Goal: Connect with others: Connect with others

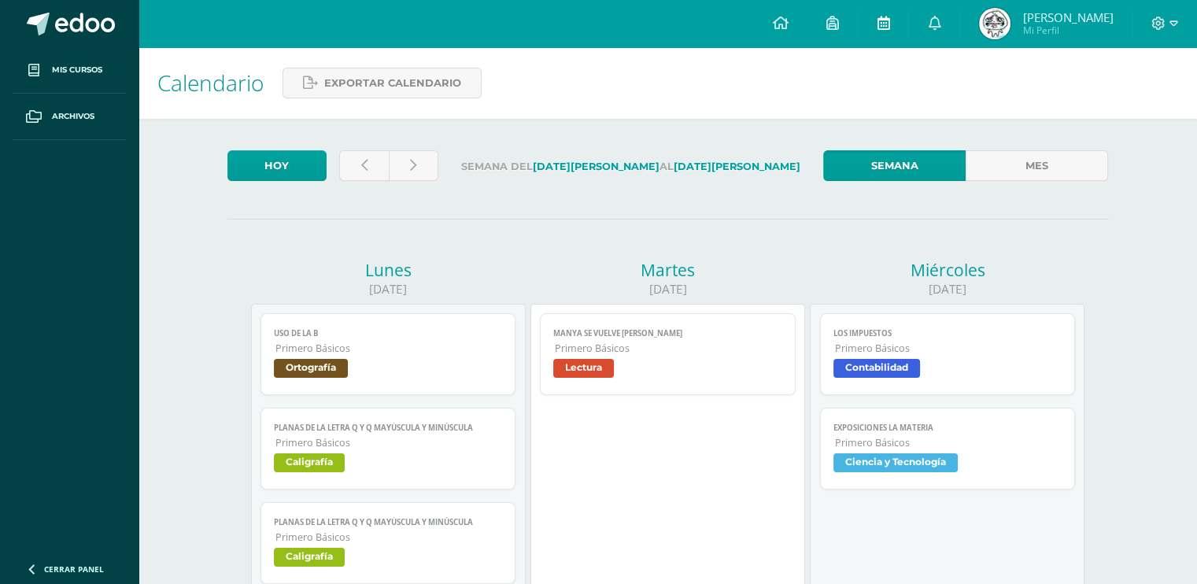
drag, startPoint x: 996, startPoint y: 20, endPoint x: 885, endPoint y: 7, distance: 112.5
click at [996, 20] on img at bounding box center [994, 23] width 31 height 31
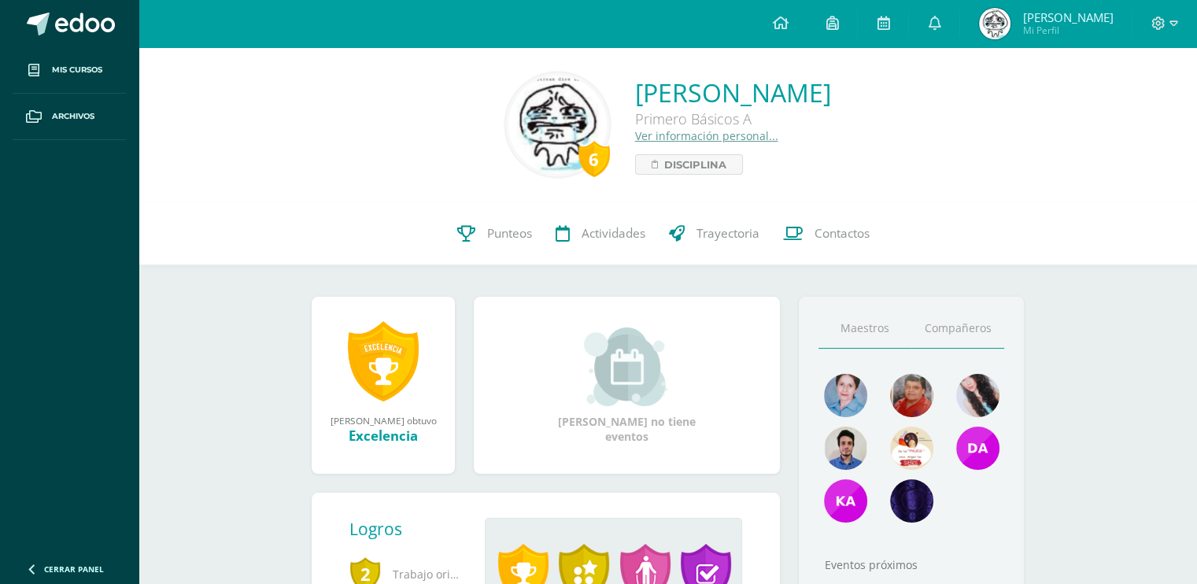
click at [922, 327] on link "Compañeros" at bounding box center [957, 329] width 93 height 40
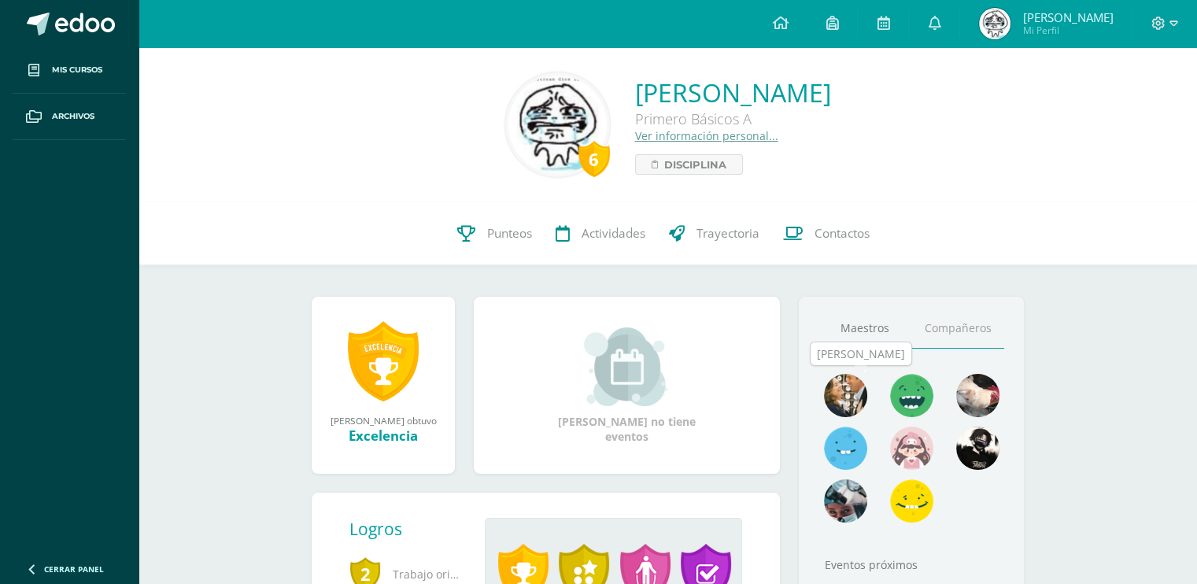
click at [857, 397] on img at bounding box center [845, 395] width 43 height 43
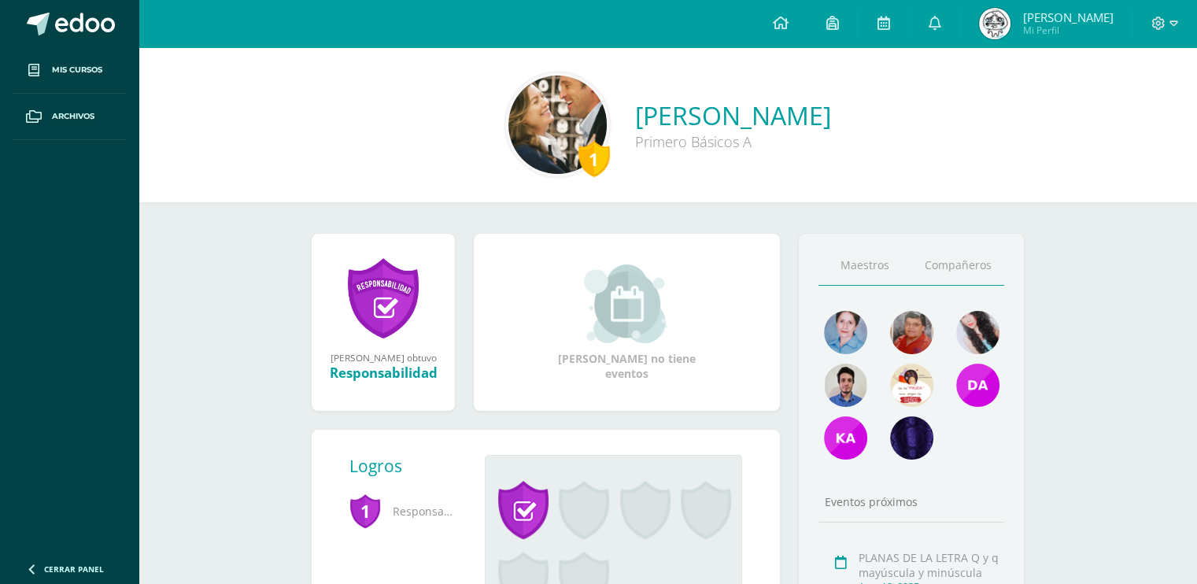
click at [962, 278] on link "Compañeros" at bounding box center [957, 266] width 93 height 40
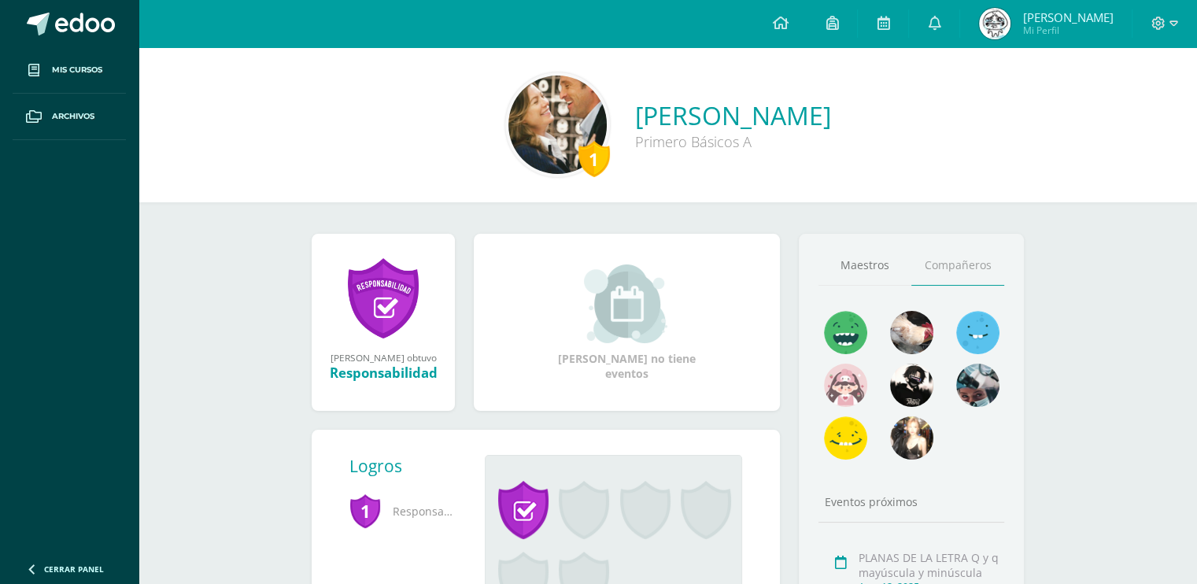
click at [1001, 327] on div at bounding box center [977, 337] width 66 height 53
click at [998, 329] on img at bounding box center [977, 332] width 43 height 43
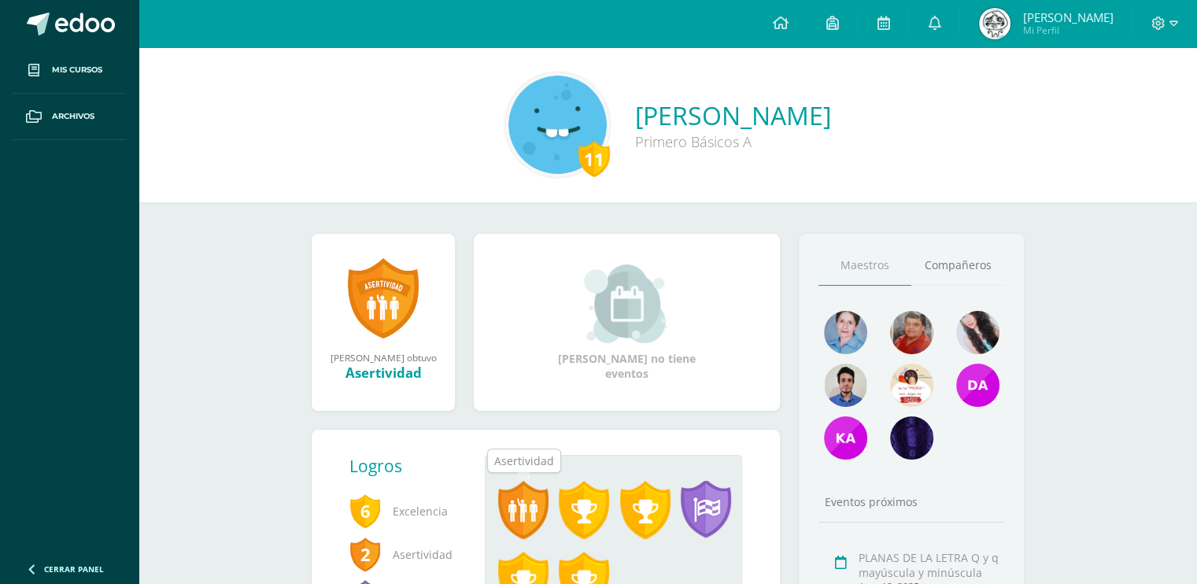
click at [538, 512] on span at bounding box center [523, 510] width 50 height 58
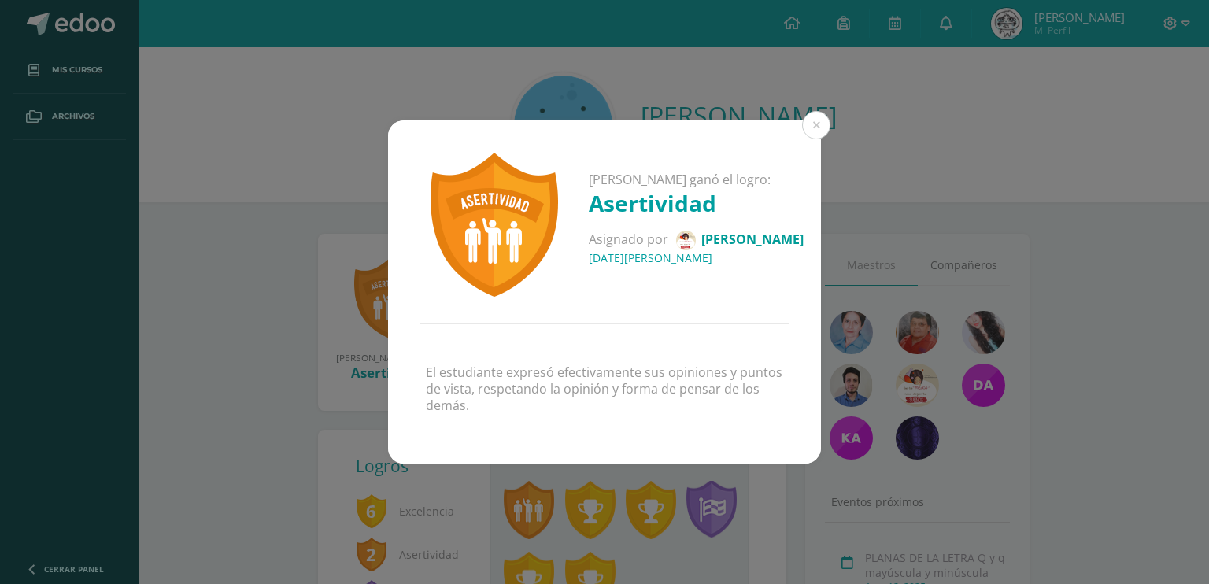
click at [1009, 227] on div "Fatima Rafaela ganó el logro: Asertividad Asignado por Ericka Palma 05 de Agost…" at bounding box center [604, 292] width 1196 height 344
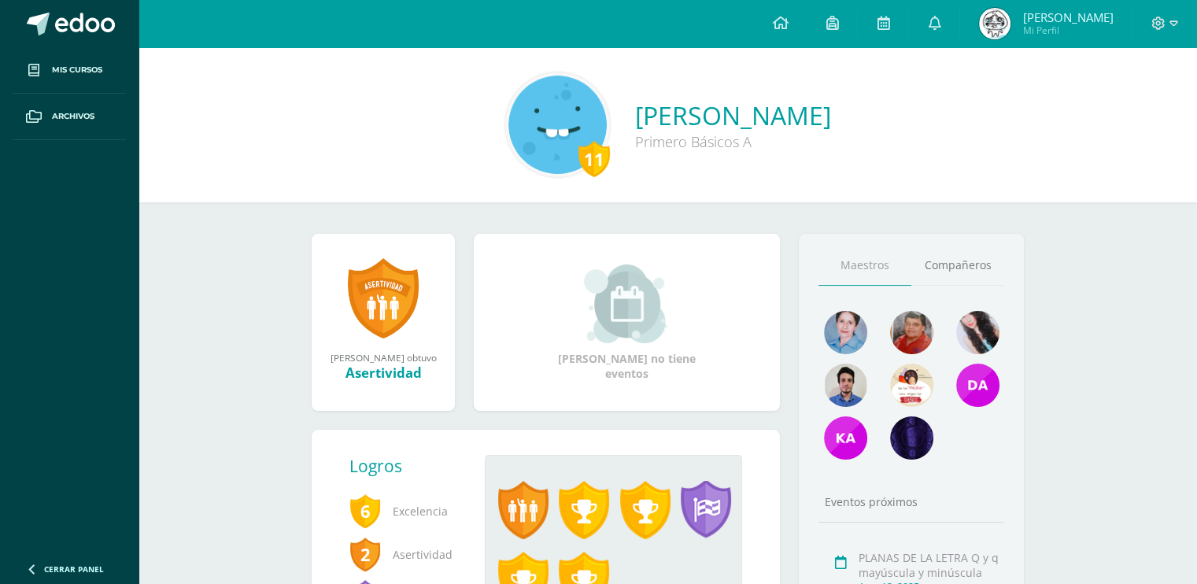
click at [955, 273] on link "Compañeros" at bounding box center [957, 266] width 93 height 40
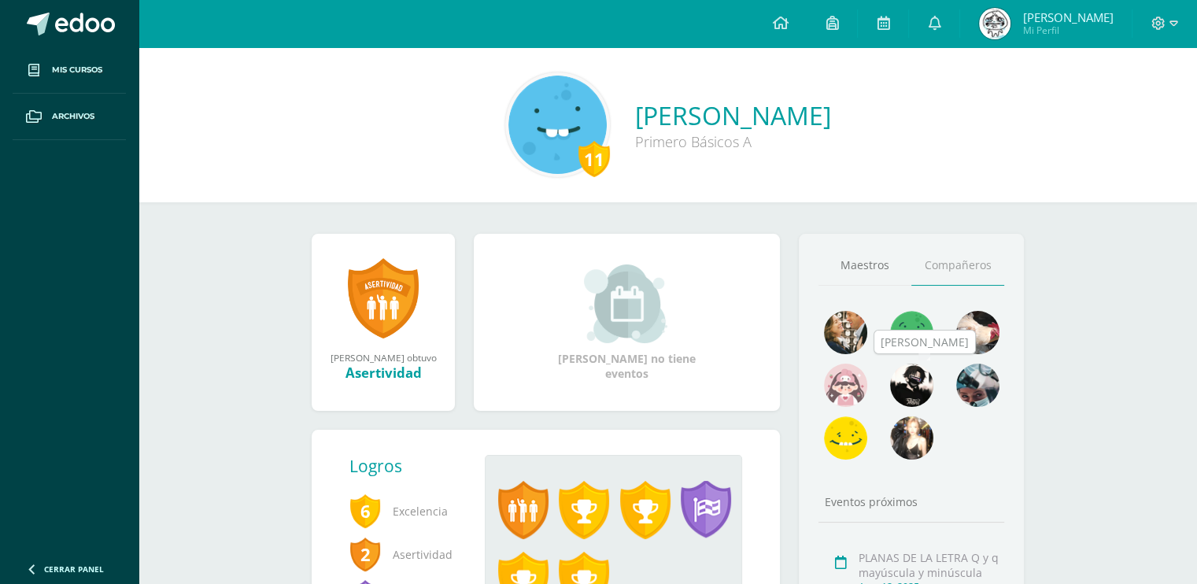
click at [929, 390] on img at bounding box center [911, 385] width 43 height 43
